Goal: Register for event/course

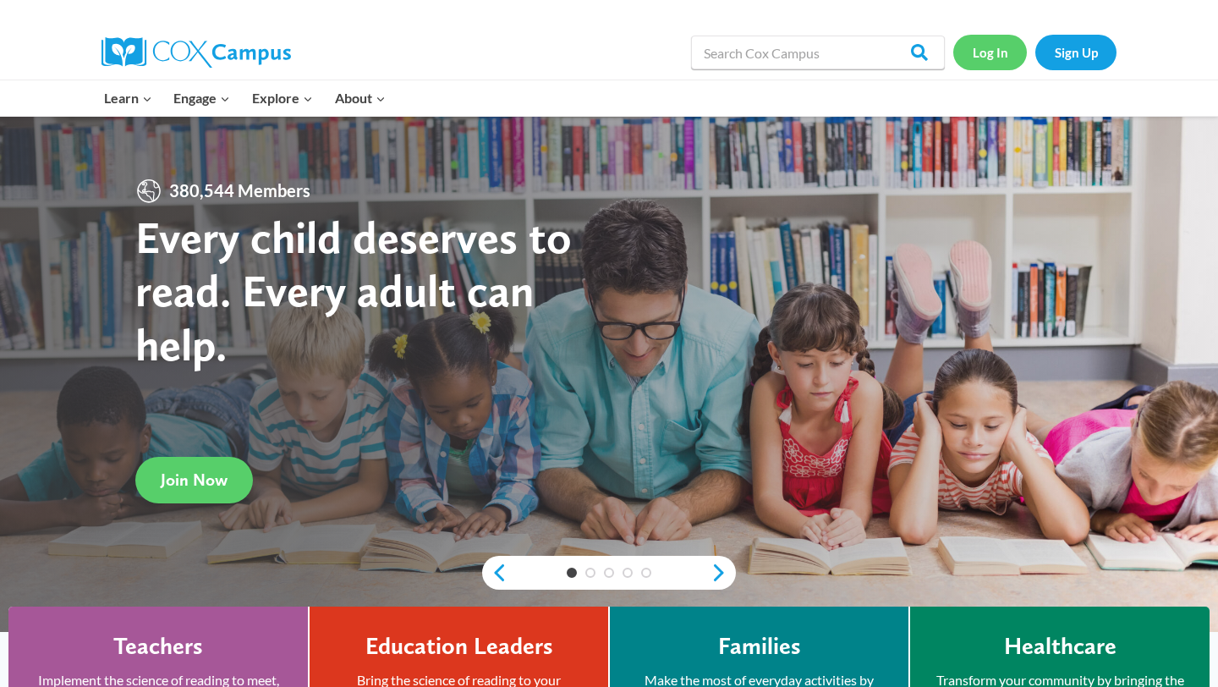
click at [990, 53] on link "Log In" at bounding box center [990, 52] width 74 height 35
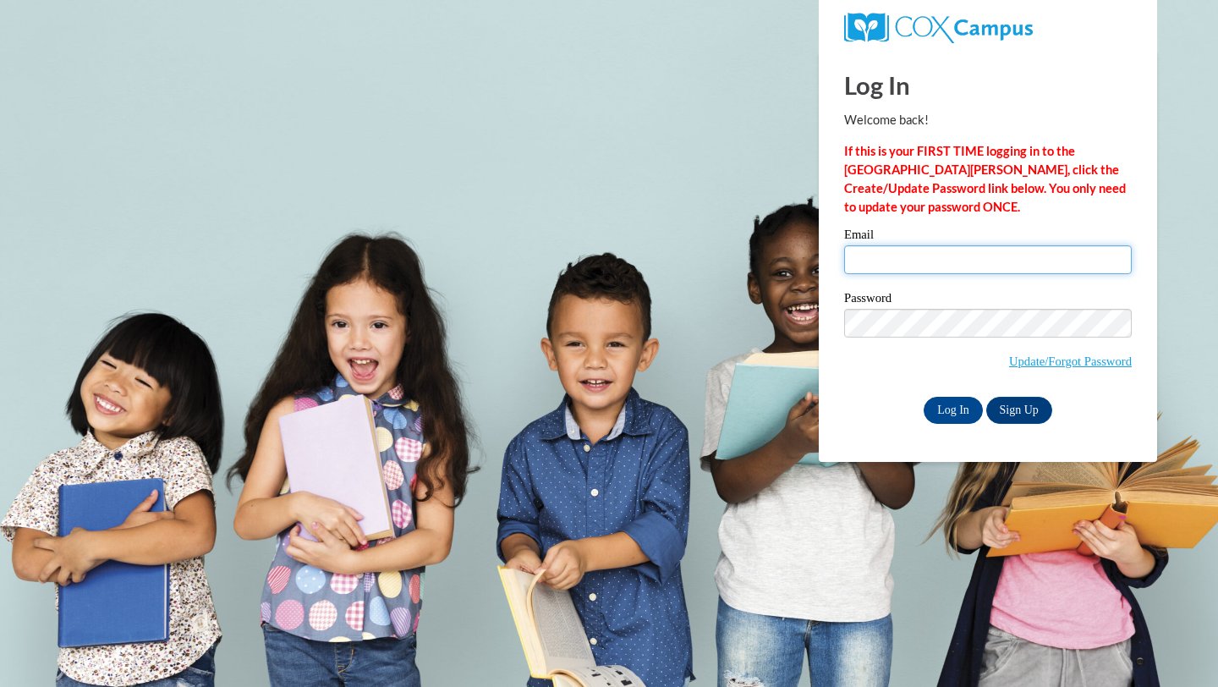
click at [907, 259] on input "Email" at bounding box center [988, 259] width 288 height 29
type input "ausrey@bpc.edu"
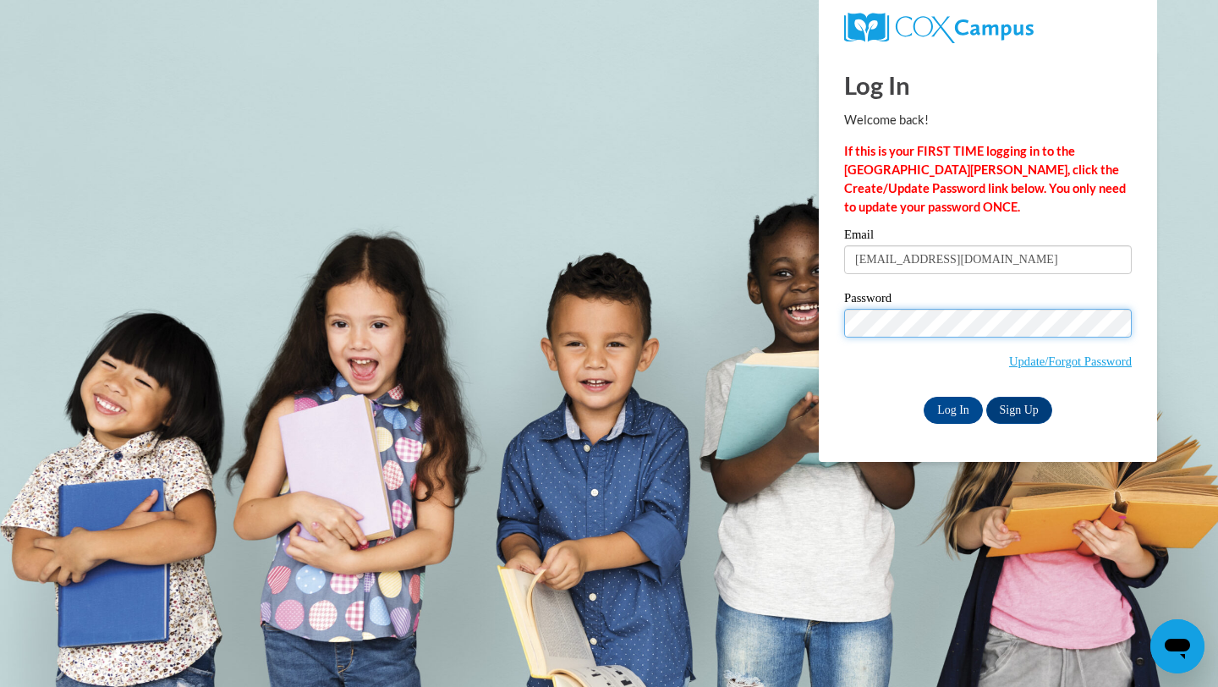
click at [924, 397] on input "Log In" at bounding box center [953, 410] width 59 height 27
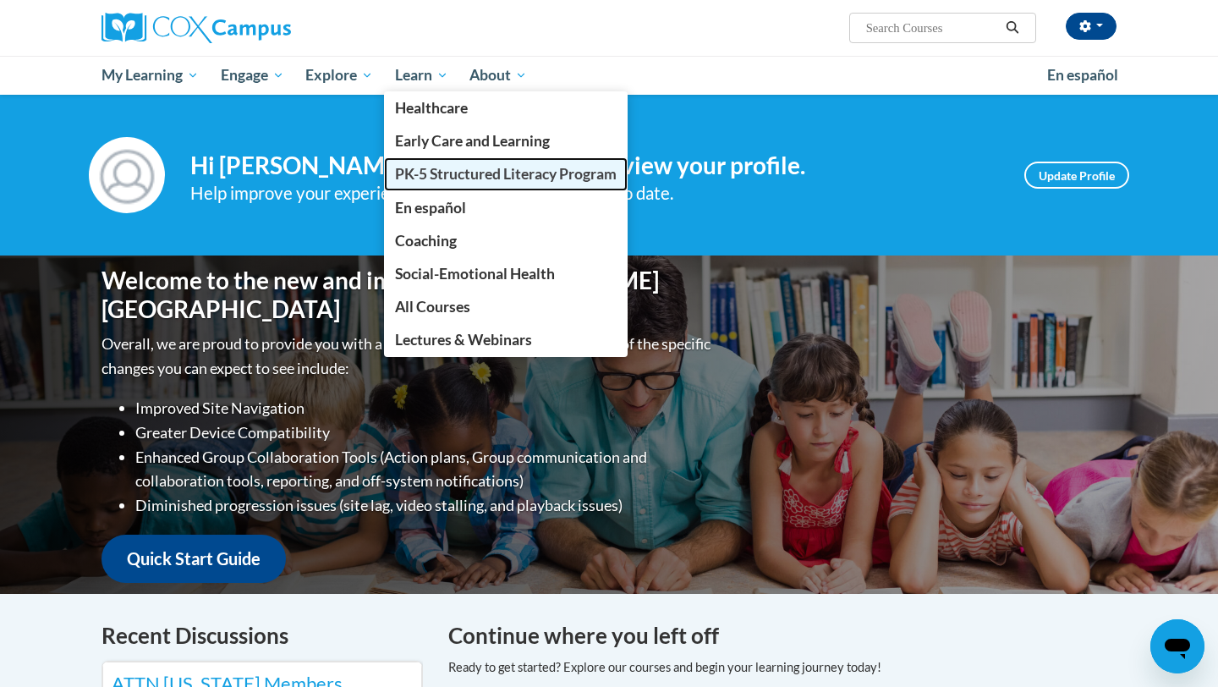
click at [439, 178] on span "PK-5 Structured Literacy Program" at bounding box center [506, 174] width 222 height 18
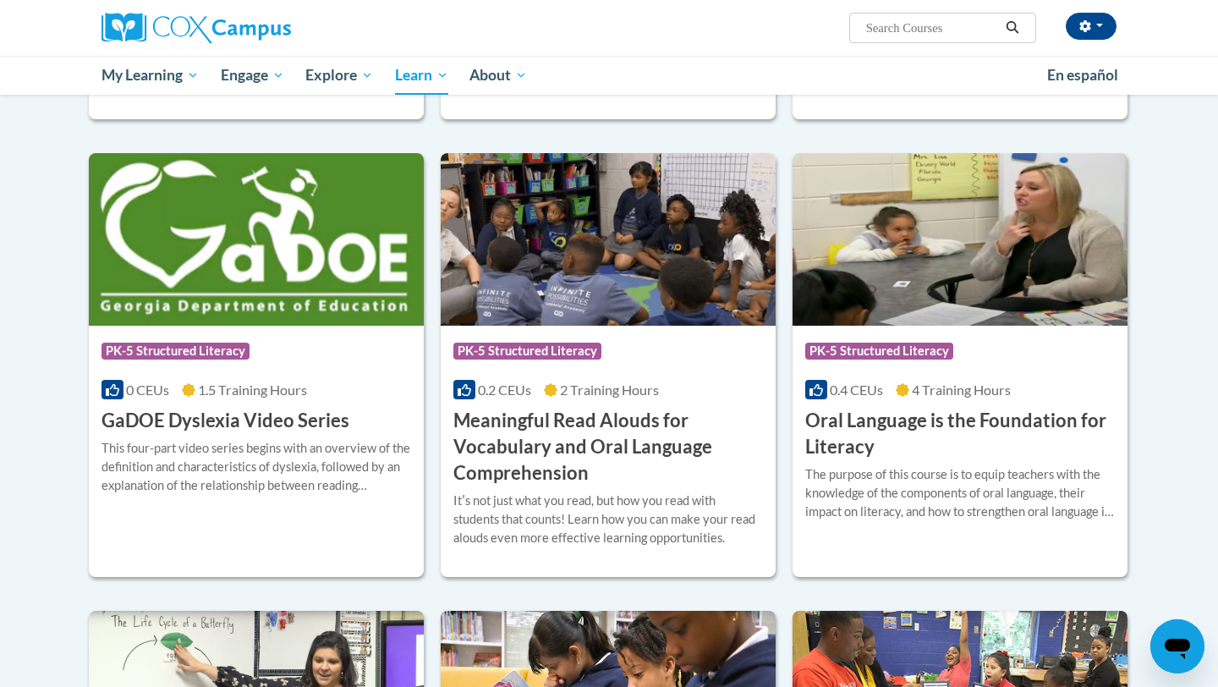
scroll to position [912, 0]
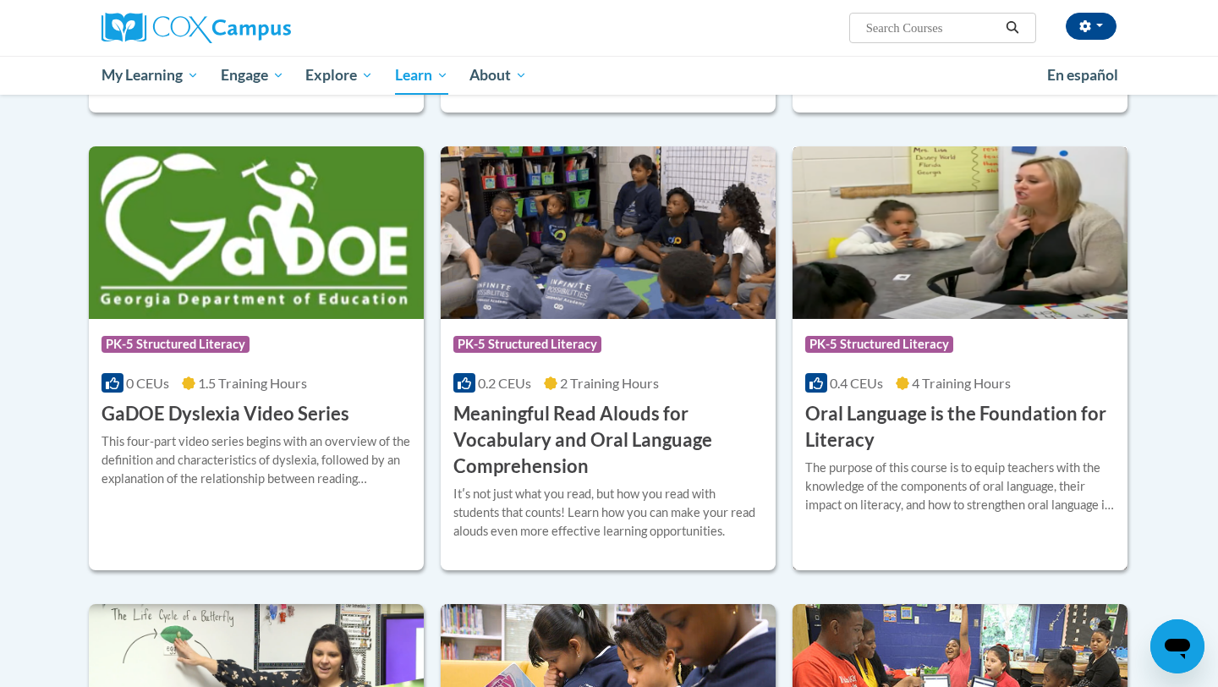
click at [984, 200] on img at bounding box center [960, 232] width 335 height 173
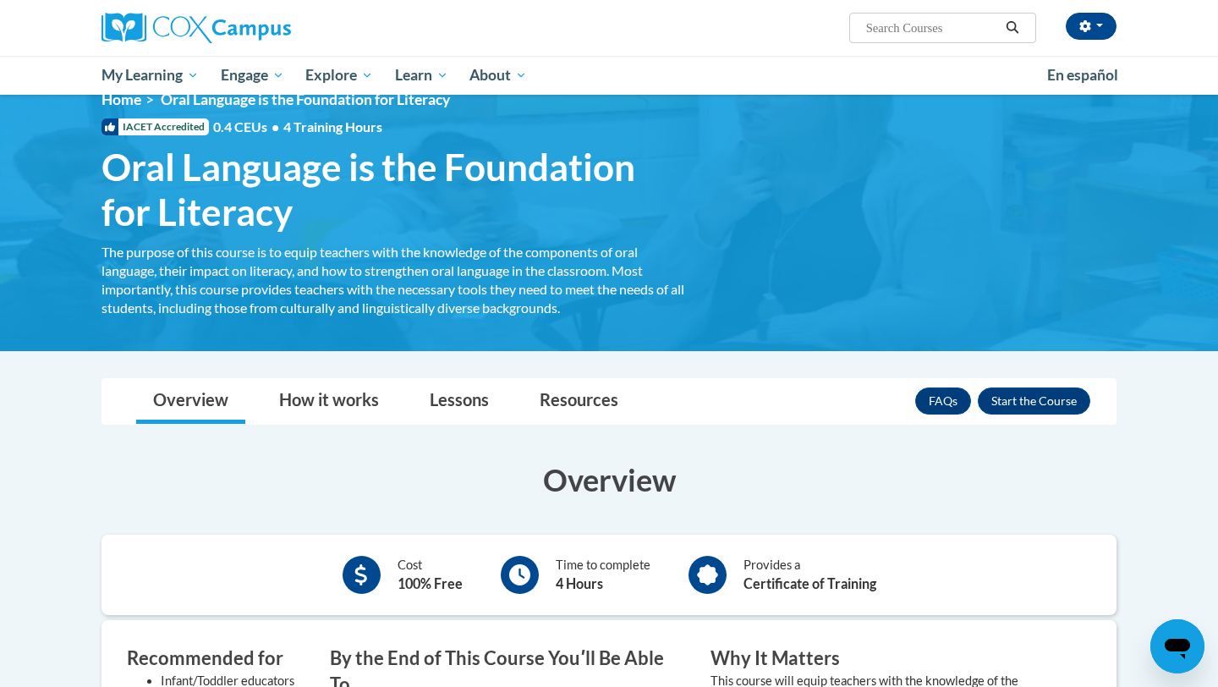
scroll to position [36, 0]
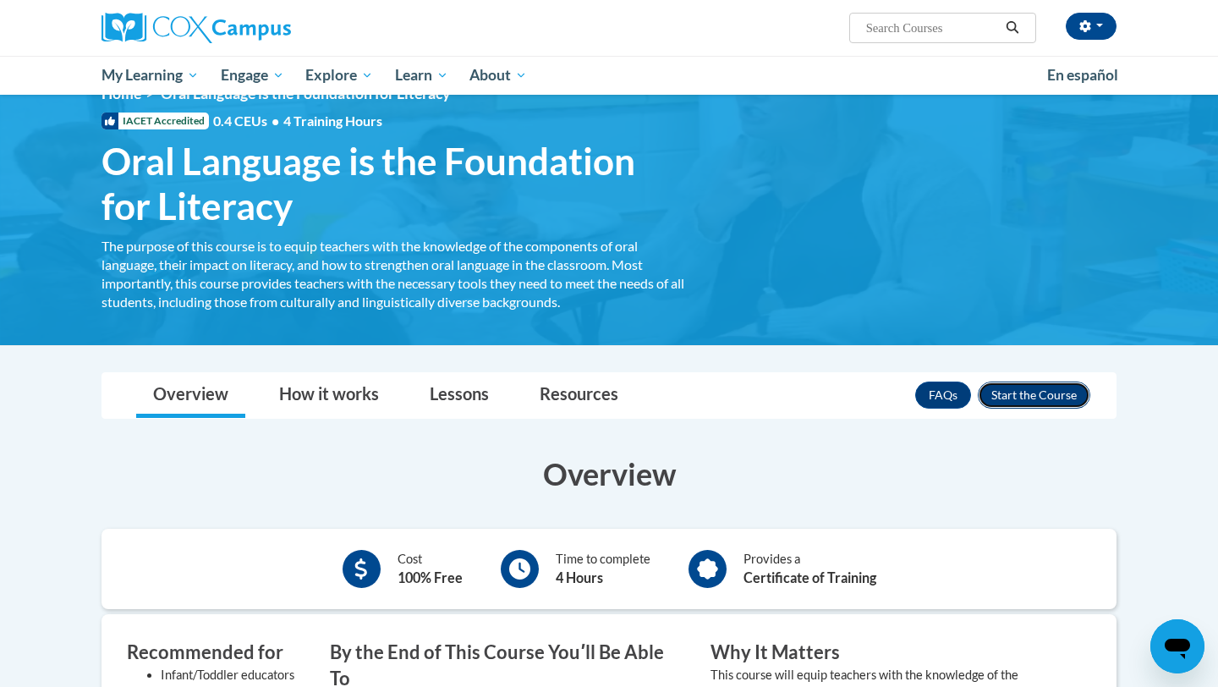
click at [1034, 403] on button "Enroll" at bounding box center [1034, 394] width 112 height 27
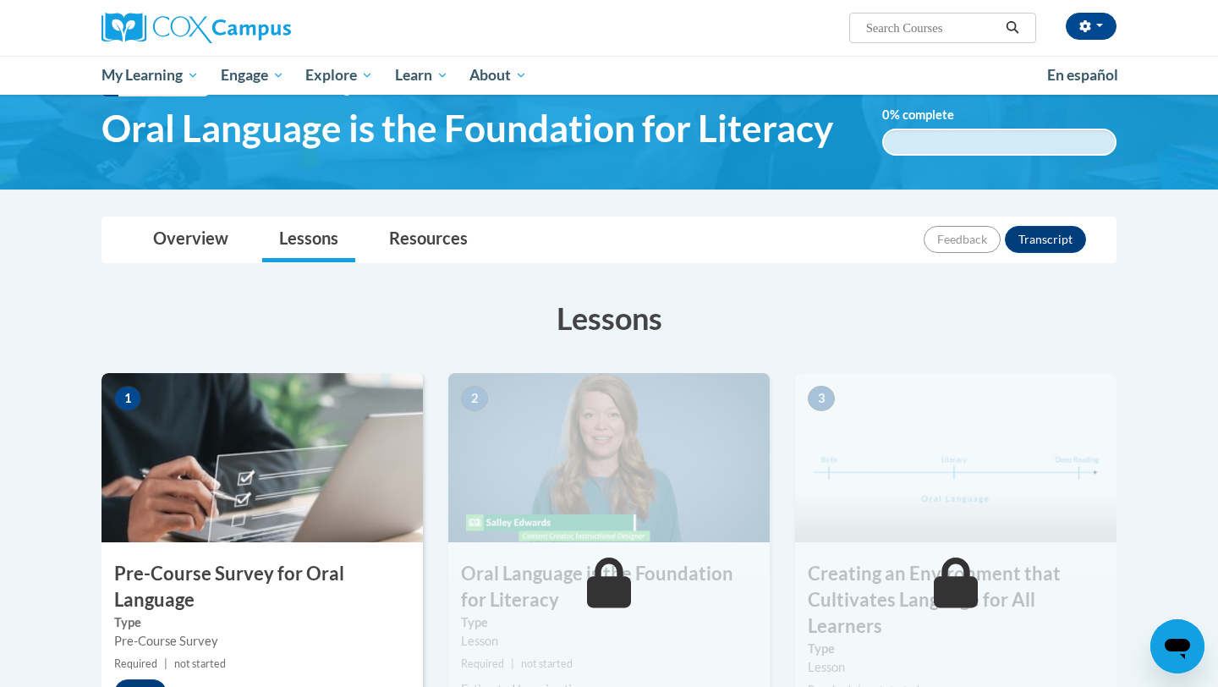
scroll to position [123, 0]
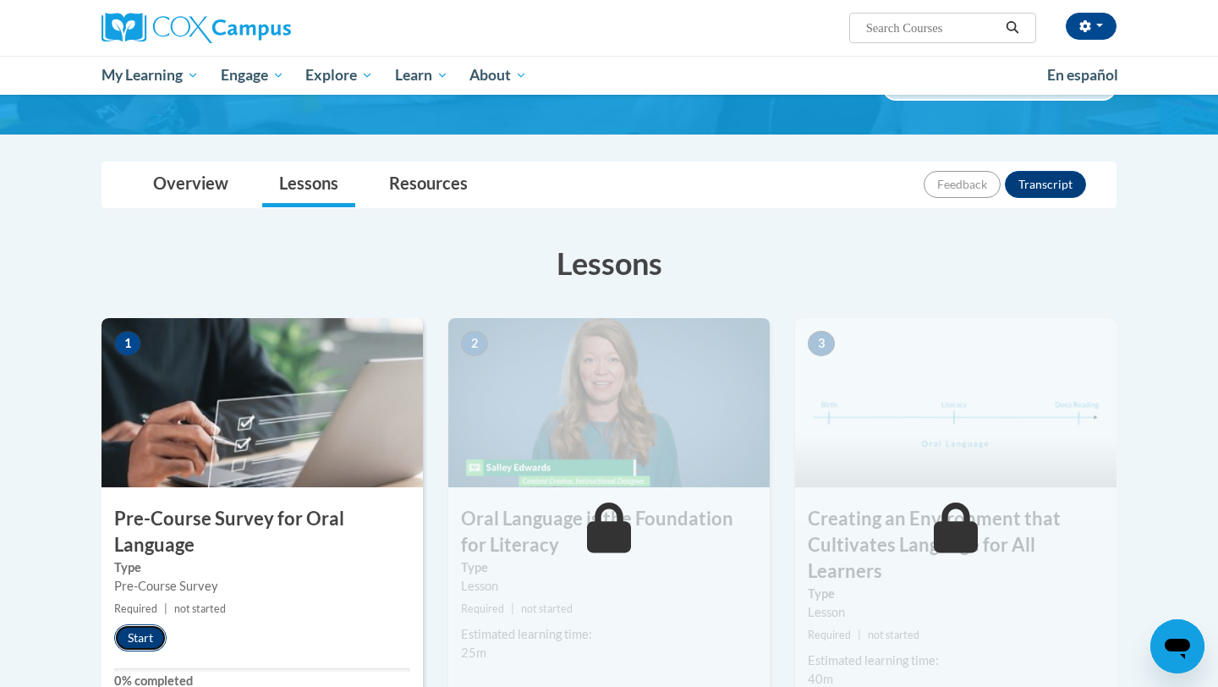
click at [148, 642] on button "Start" at bounding box center [140, 637] width 52 height 27
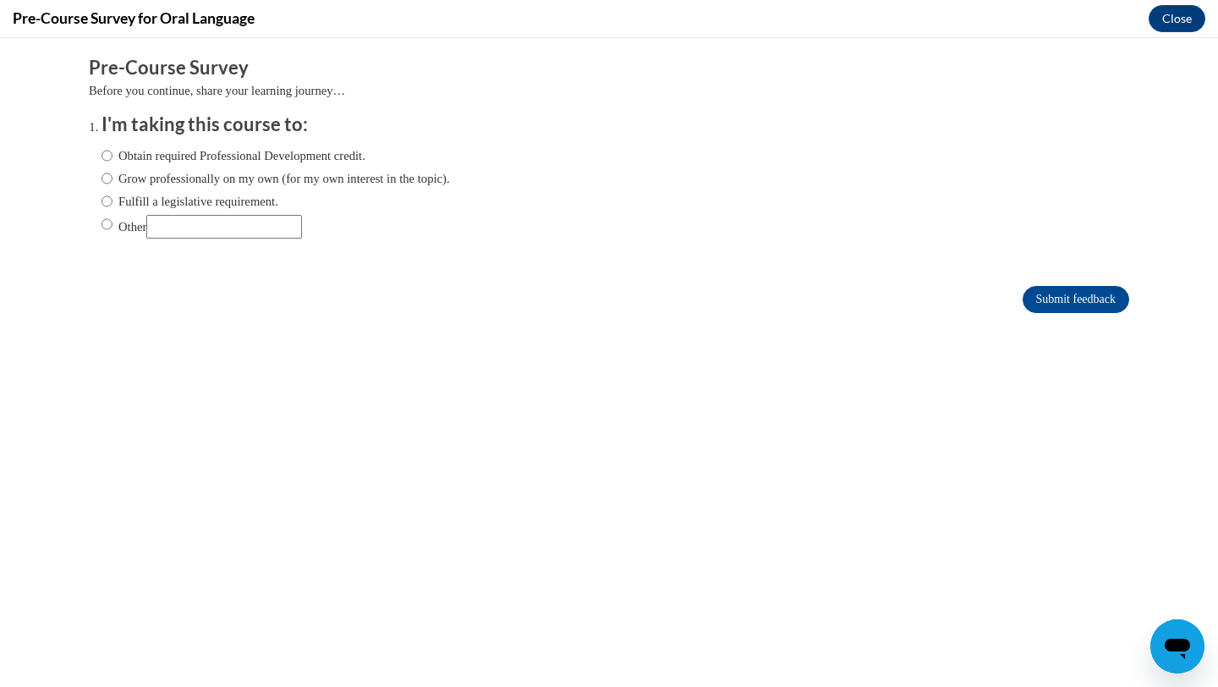
scroll to position [0, 0]
click at [107, 222] on input "Other" at bounding box center [107, 224] width 11 height 19
radio input "true"
click at [193, 225] on input "Other" at bounding box center [224, 227] width 156 height 24
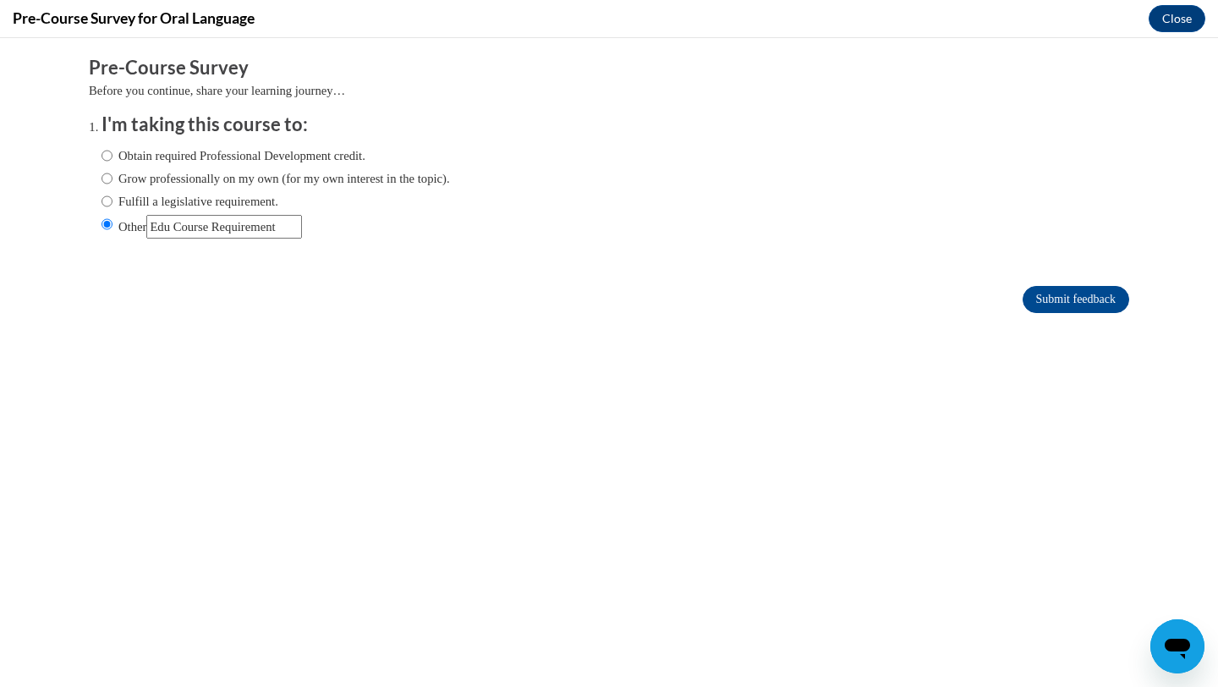
click at [179, 228] on input "Other" at bounding box center [224, 227] width 156 height 24
type input "EDU Course Requirement"
click at [1048, 305] on input "Submit feedback" at bounding box center [1076, 299] width 107 height 27
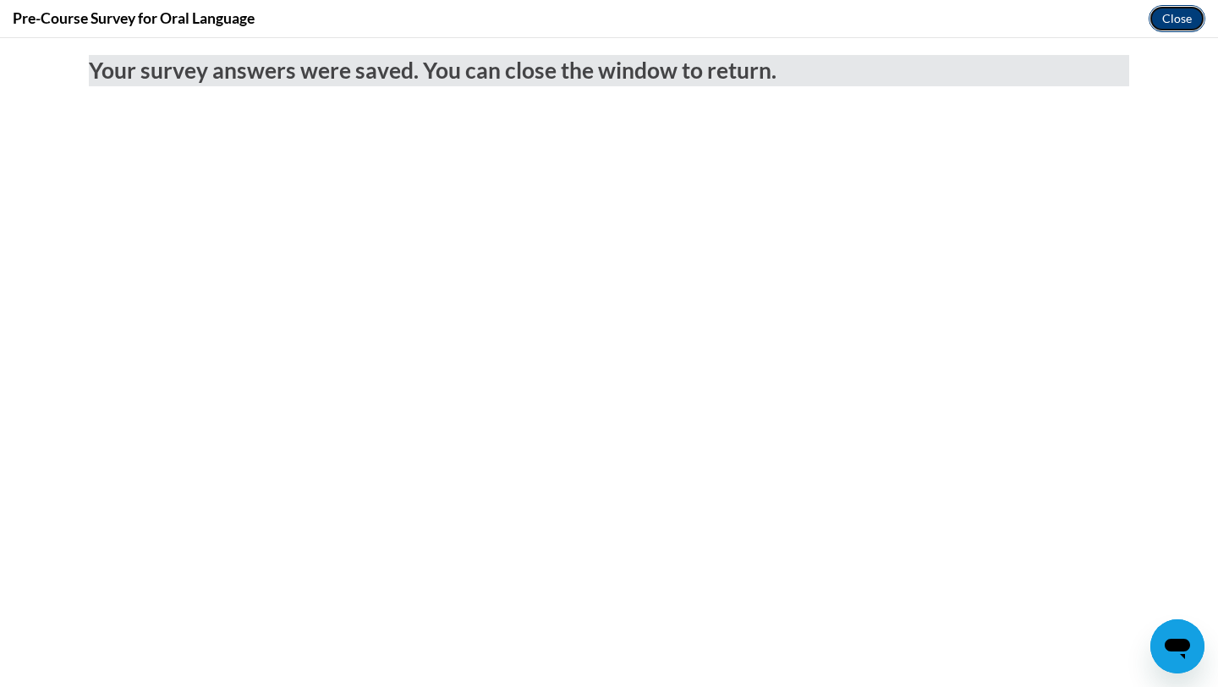
click at [1178, 25] on button "Close" at bounding box center [1177, 18] width 57 height 27
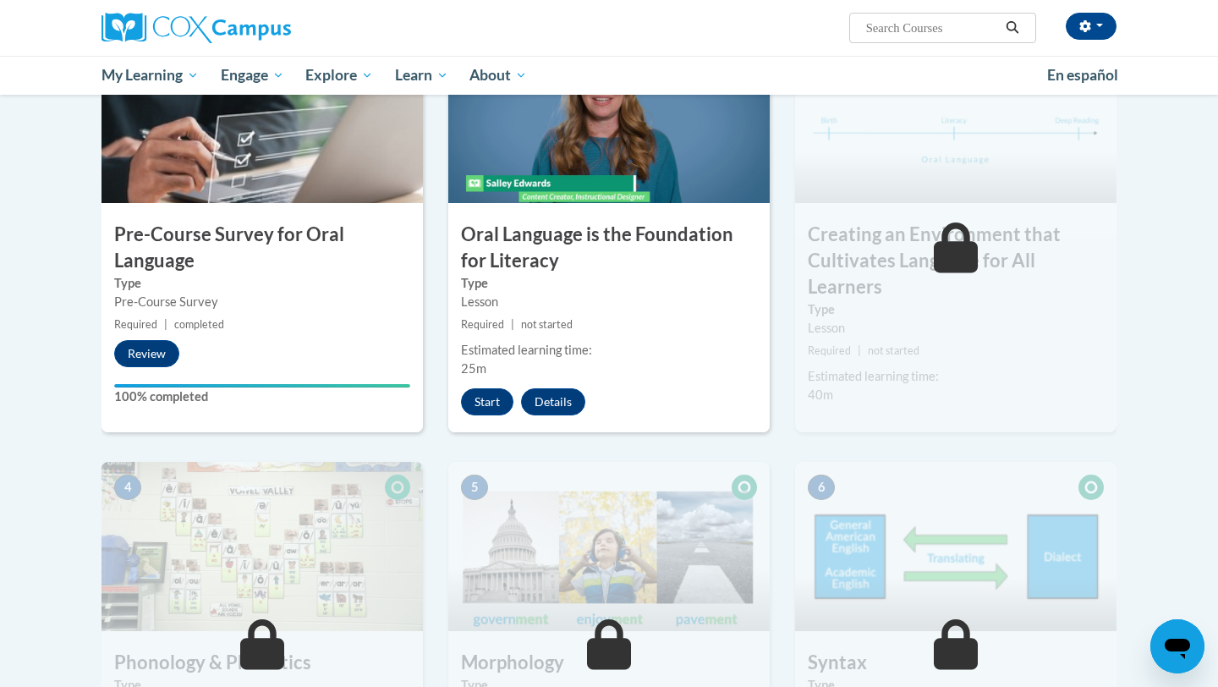
scroll to position [404, 0]
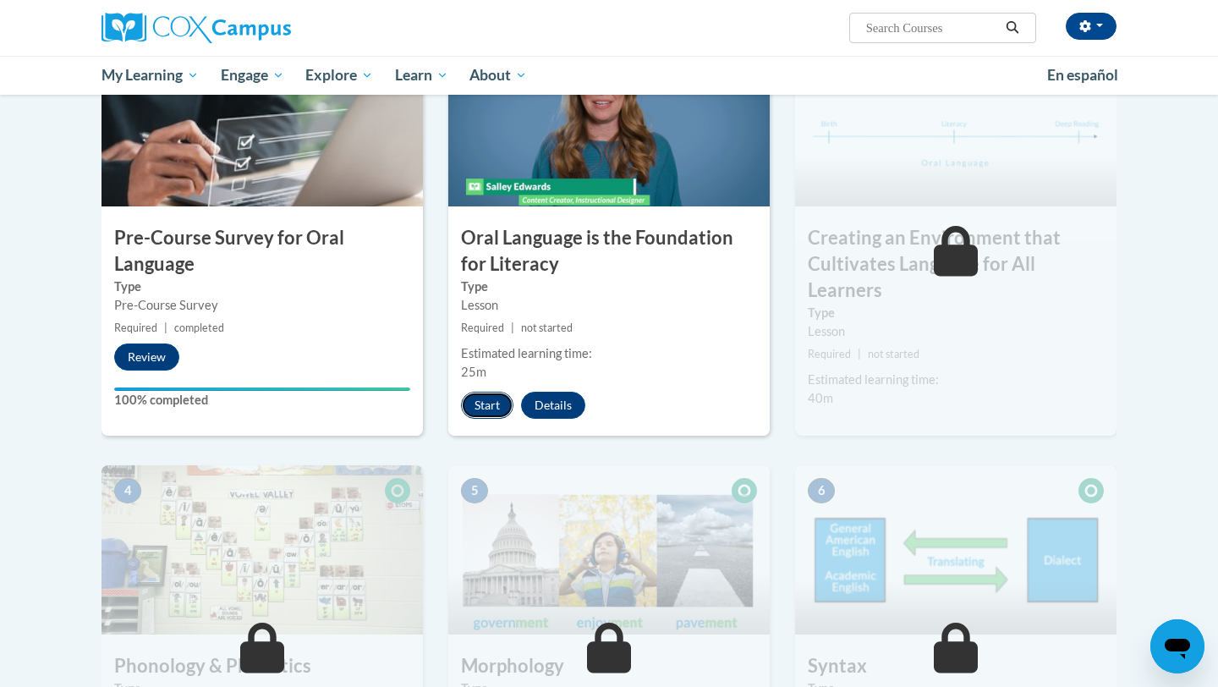
click at [491, 393] on button "Start" at bounding box center [487, 405] width 52 height 27
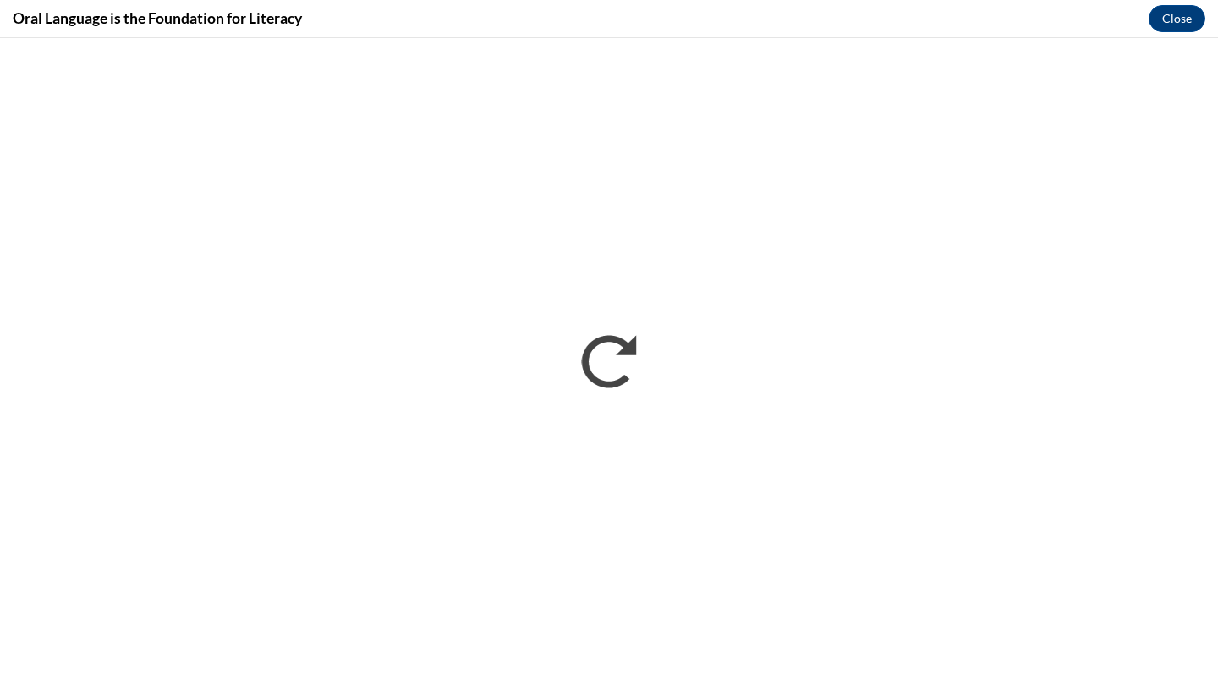
scroll to position [0, 0]
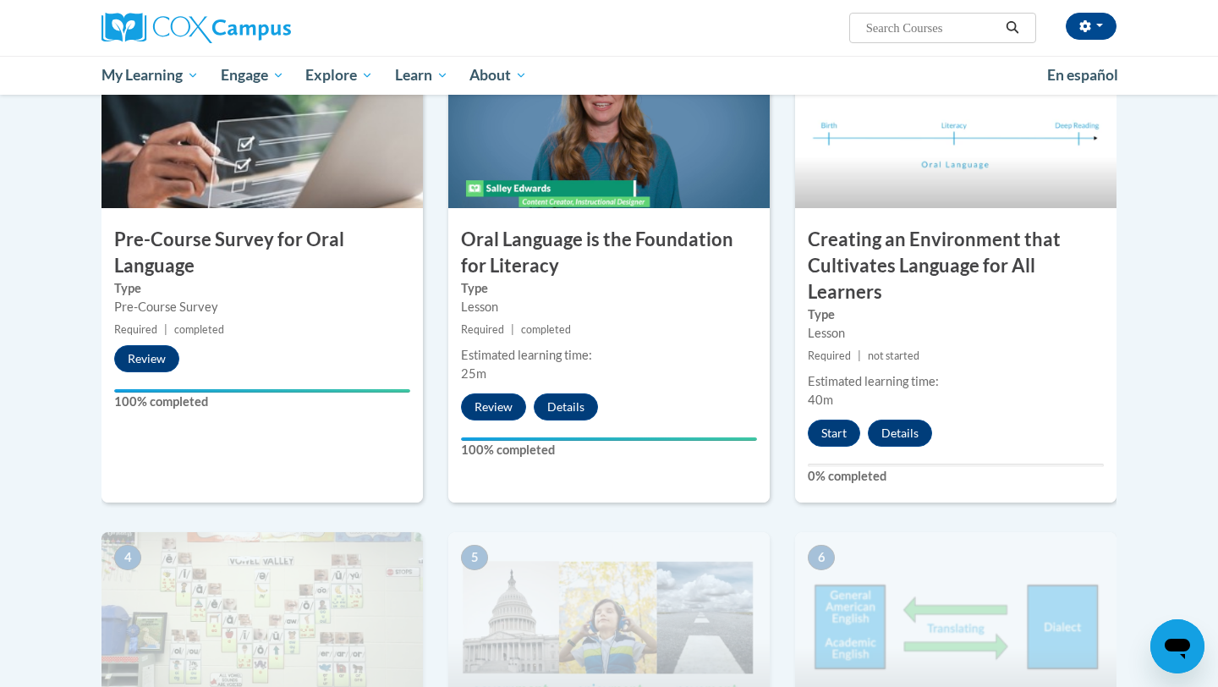
scroll to position [458, 0]
